Goal: Find specific page/section: Find specific page/section

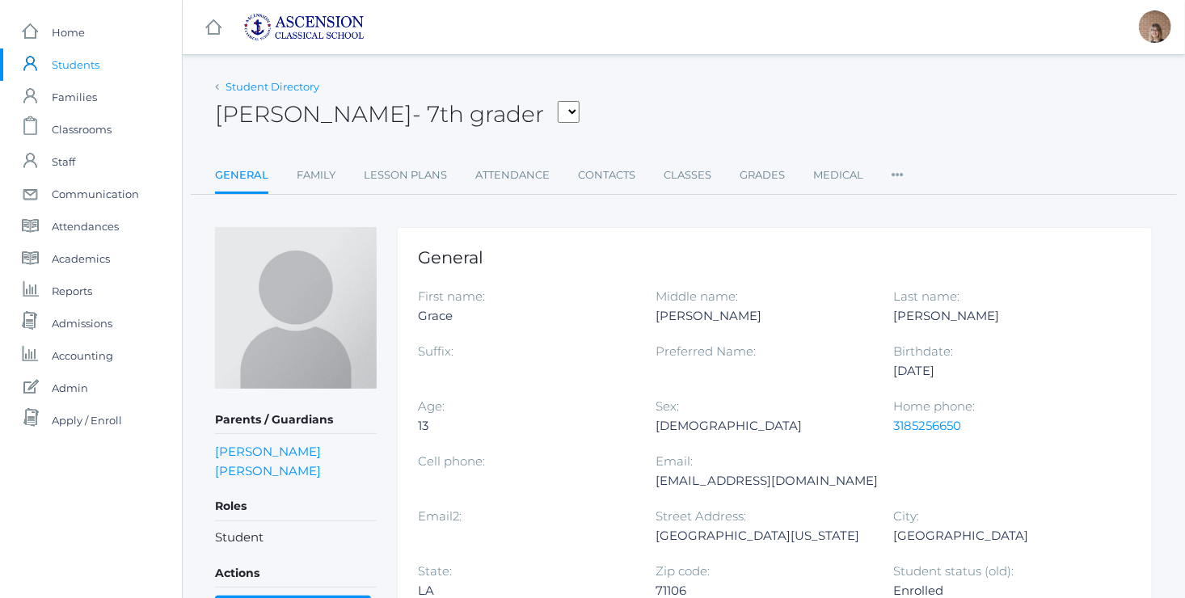
click at [239, 89] on link "Student Directory" at bounding box center [273, 86] width 94 height 13
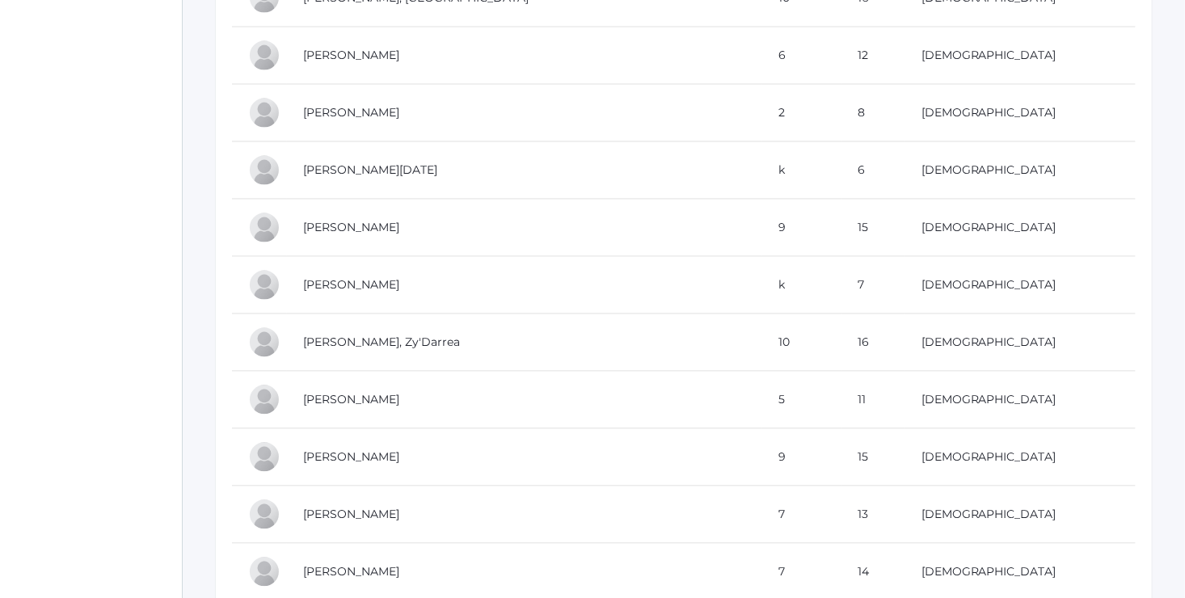
scroll to position [1493, 0]
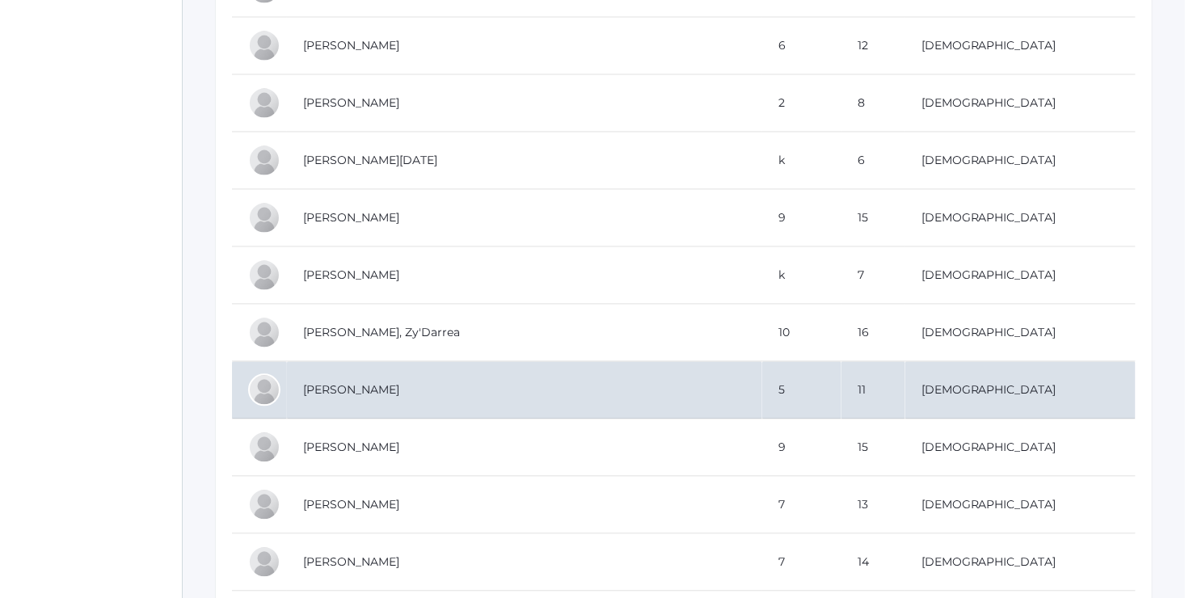
click at [365, 376] on td "[PERSON_NAME]" at bounding box center [524, 389] width 475 height 57
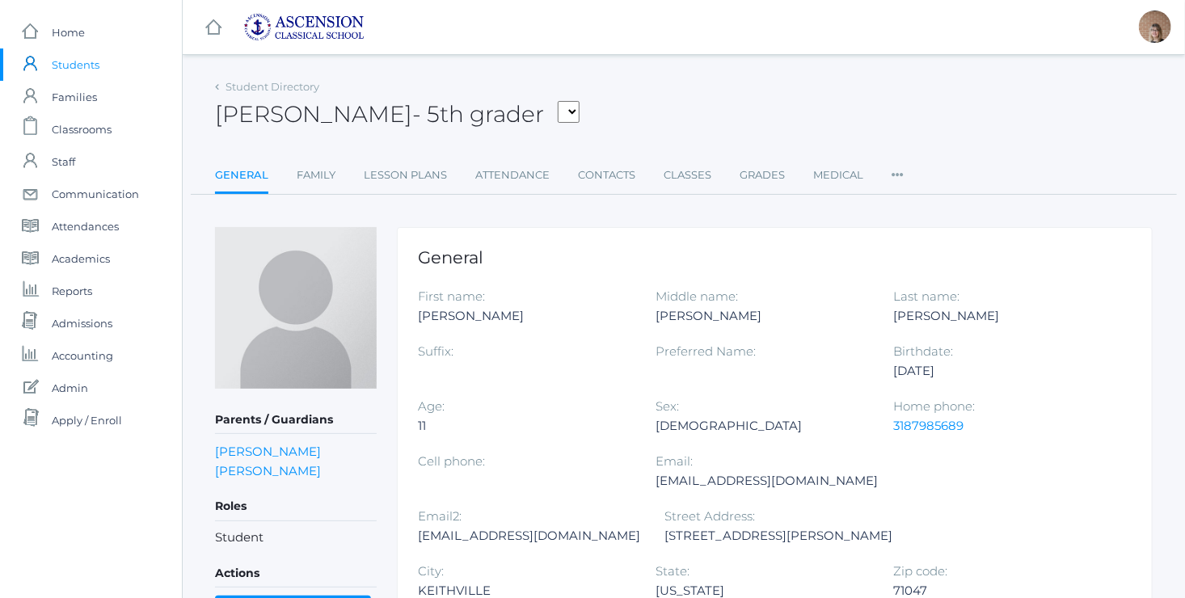
click at [551, 146] on div "Student Directory [PERSON_NAME] - 5th grader [PERSON_NAME], [PERSON_NAME], [PER…" at bounding box center [684, 135] width 938 height 120
click at [274, 87] on link "Student Directory" at bounding box center [273, 86] width 94 height 13
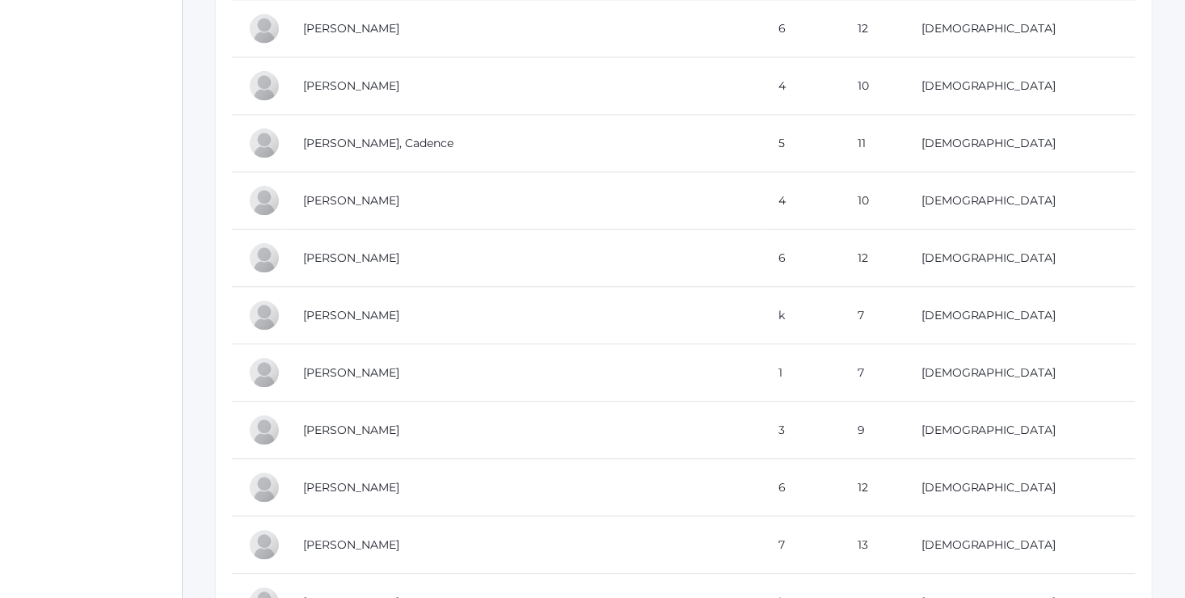
scroll to position [7740, 0]
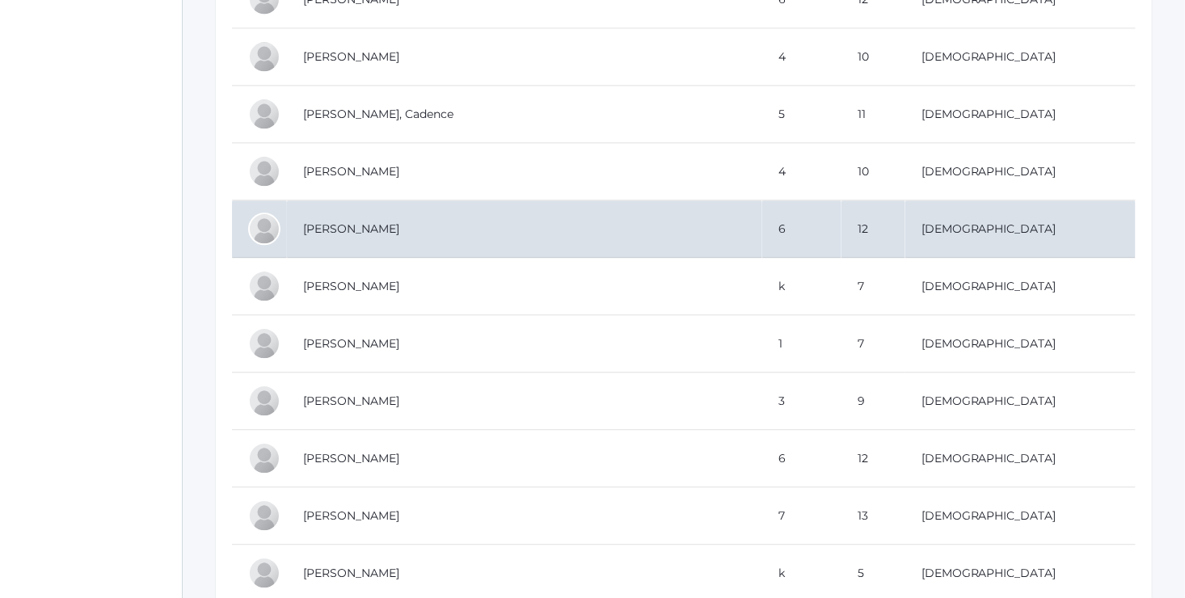
click at [370, 205] on td "[PERSON_NAME]" at bounding box center [524, 229] width 475 height 57
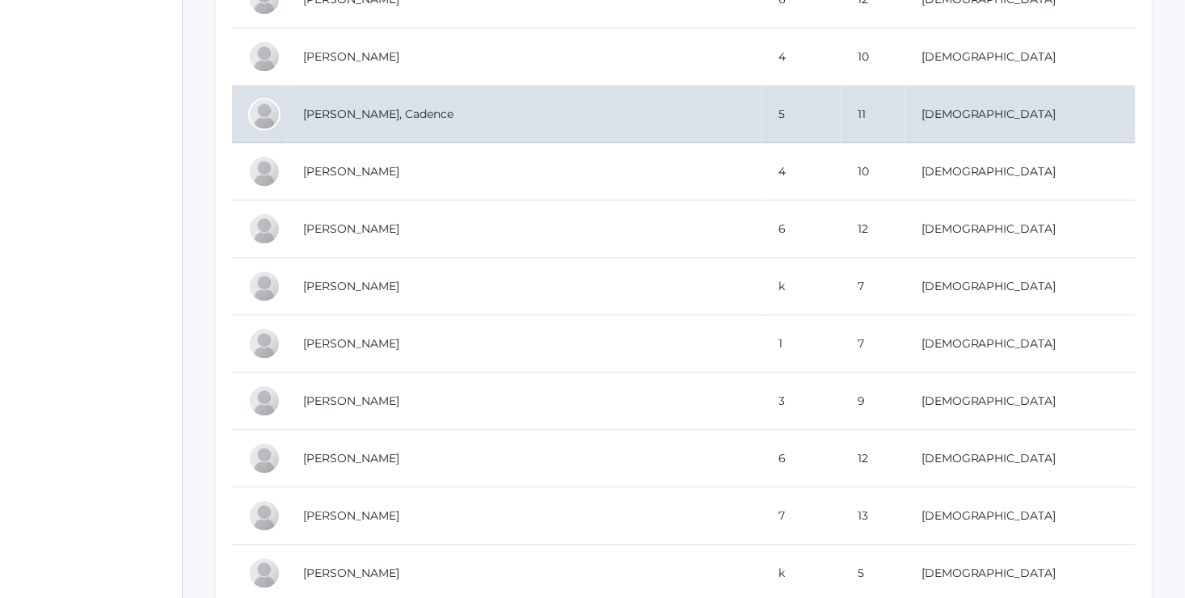
click at [378, 95] on td "[PERSON_NAME], Cadence" at bounding box center [524, 114] width 475 height 57
